Goal: Task Accomplishment & Management: Manage account settings

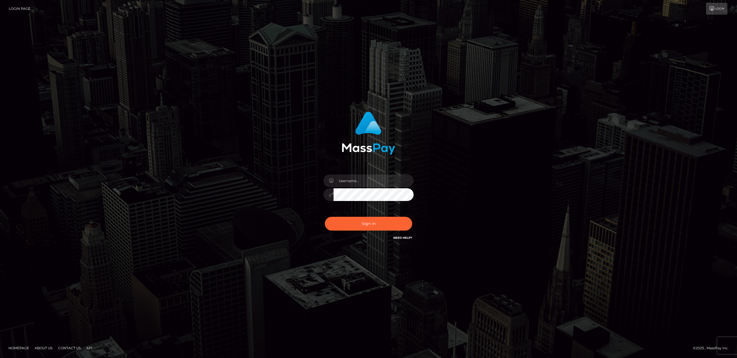
type input "pouyam"
click at [392, 227] on button "Sign in" at bounding box center [368, 224] width 87 height 14
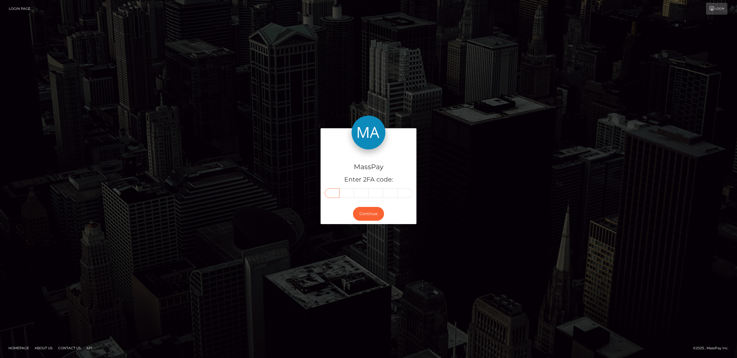
click at [334, 190] on input "text" at bounding box center [332, 193] width 15 height 10
type input "2"
type input "6"
type input "9"
type input "3"
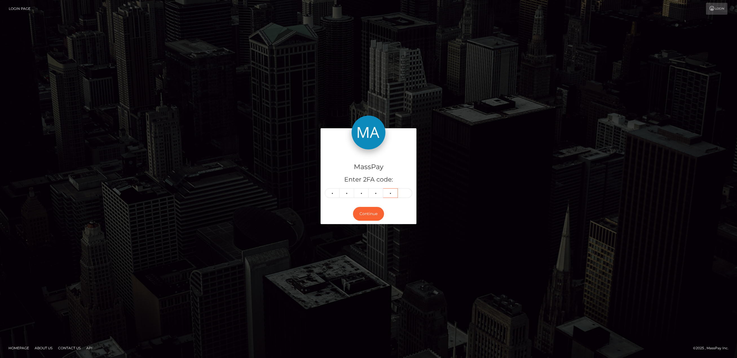
type input "6"
type input "9"
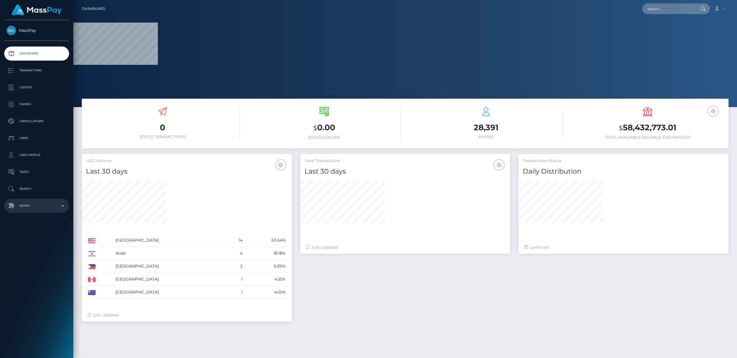
click at [24, 204] on p "Admin" at bounding box center [36, 206] width 60 height 8
click at [40, 228] on link "Clients" at bounding box center [36, 224] width 65 height 12
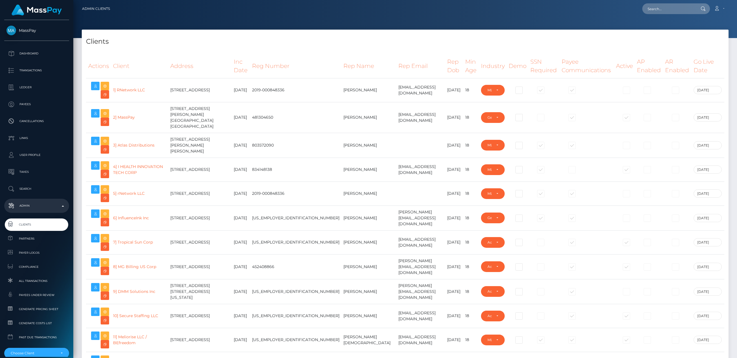
select select "223"
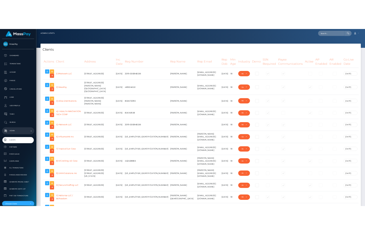
scroll to position [6578, 0]
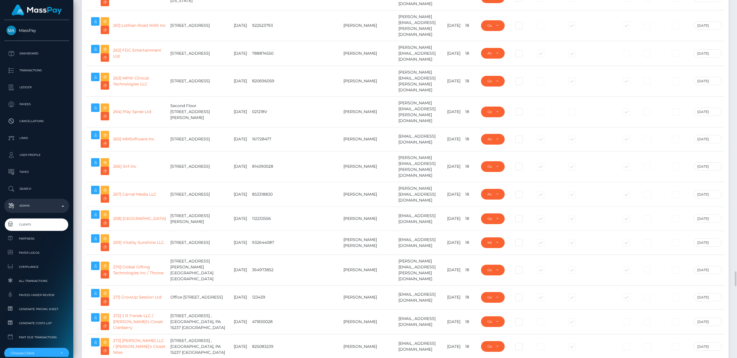
type input "pouyam"
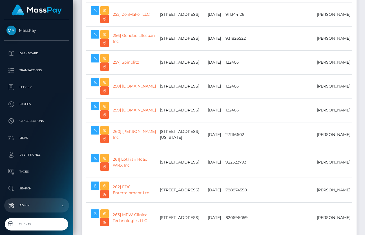
scroll to position [7330, 0]
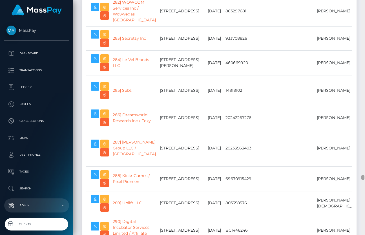
click at [361, 178] on div at bounding box center [363, 117] width 4 height 235
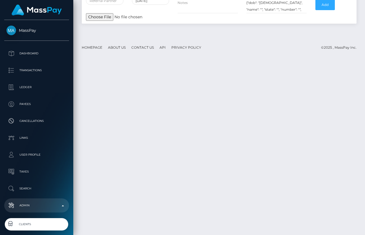
drag, startPoint x: 363, startPoint y: 227, endPoint x: 364, endPoint y: 238, distance: 11.3
click at [364, 235] on html "MassPay Dashboard Transactions Ledger Payees Cancellations Links" at bounding box center [182, 117] width 365 height 235
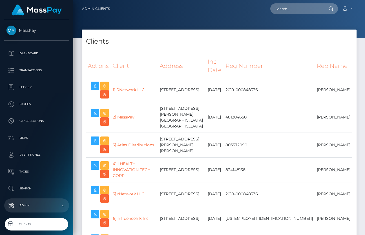
select select "223"
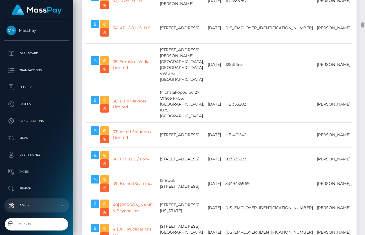
click at [361, 235] on html "MassPay Dashboard Transactions Ledger Payees Cancellations Links" at bounding box center [182, 117] width 365 height 235
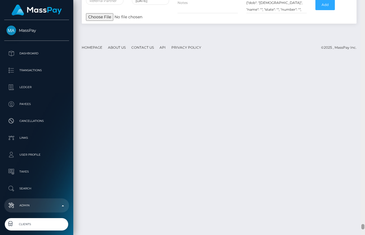
click at [362, 217] on div at bounding box center [363, 117] width 4 height 235
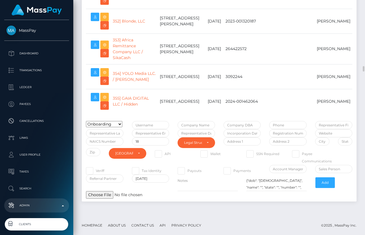
scroll to position [9066, 0]
